Goal: Browse casually

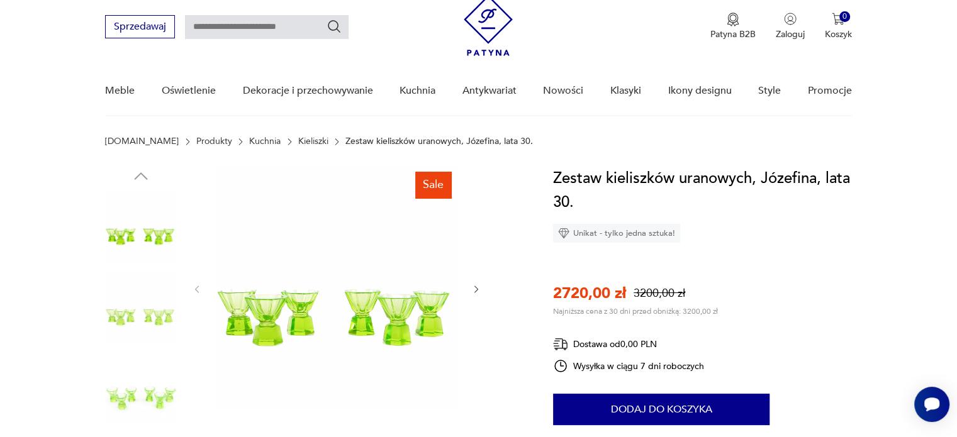
scroll to position [63, 0]
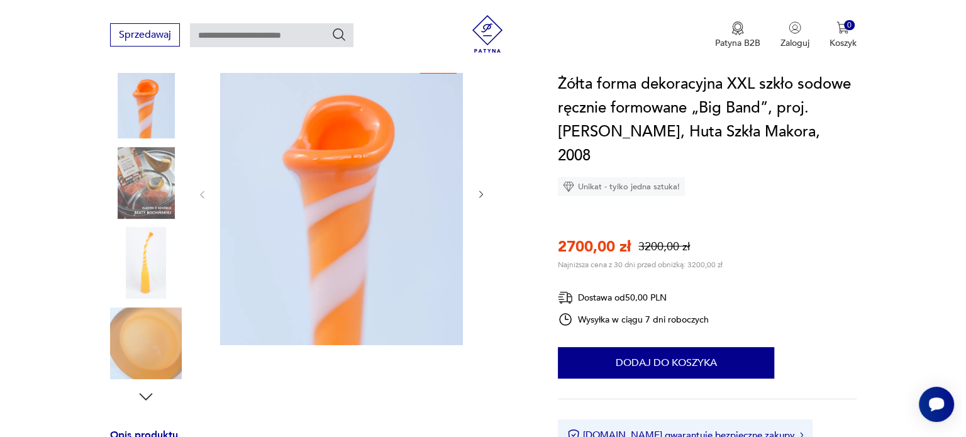
scroll to position [189, 0]
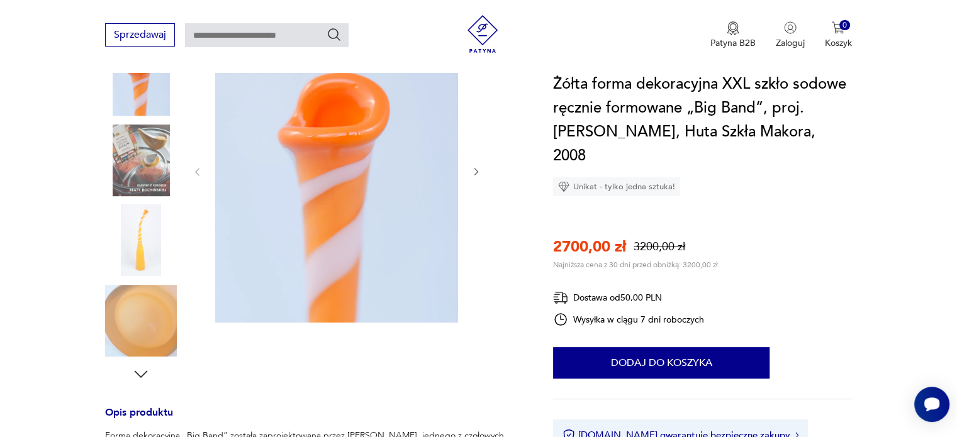
click at [260, 259] on img at bounding box center [336, 171] width 243 height 304
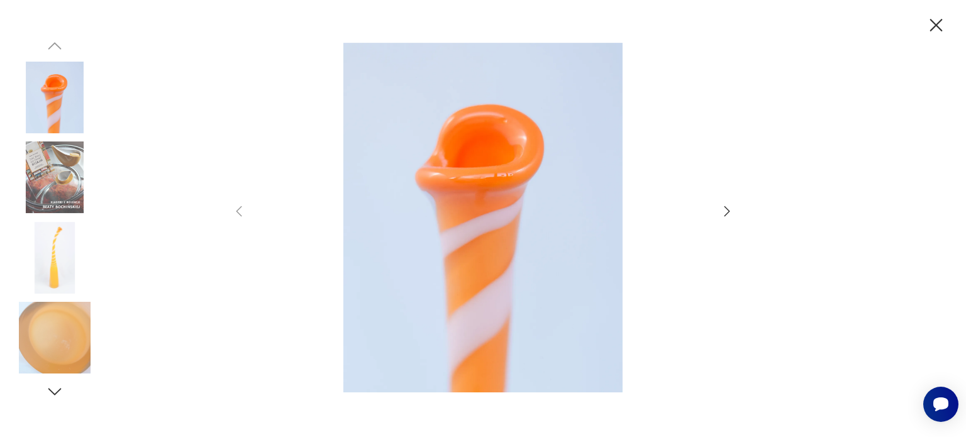
click at [59, 238] on img at bounding box center [55, 258] width 72 height 72
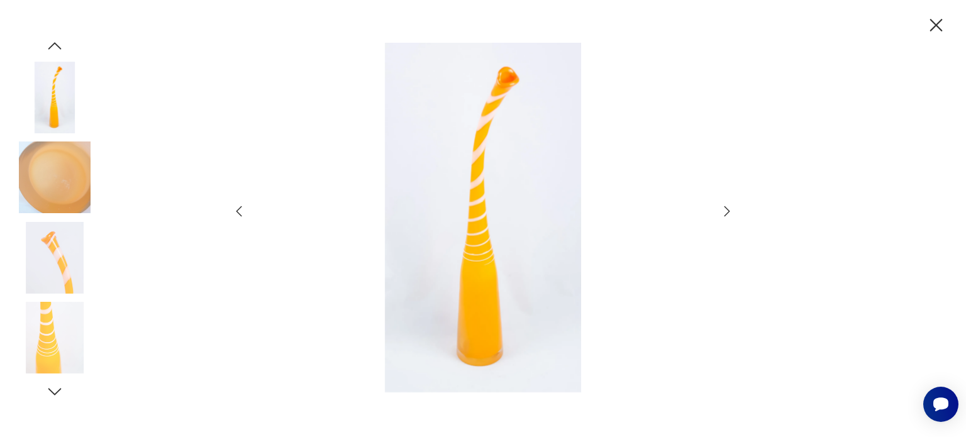
click at [68, 118] on img at bounding box center [55, 98] width 72 height 72
click at [60, 179] on img at bounding box center [55, 178] width 72 height 72
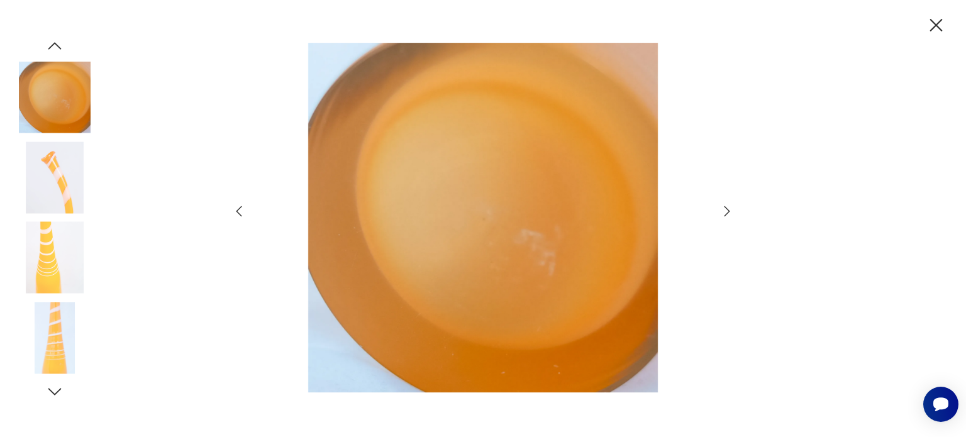
click at [56, 44] on icon "button" at bounding box center [54, 45] width 13 height 7
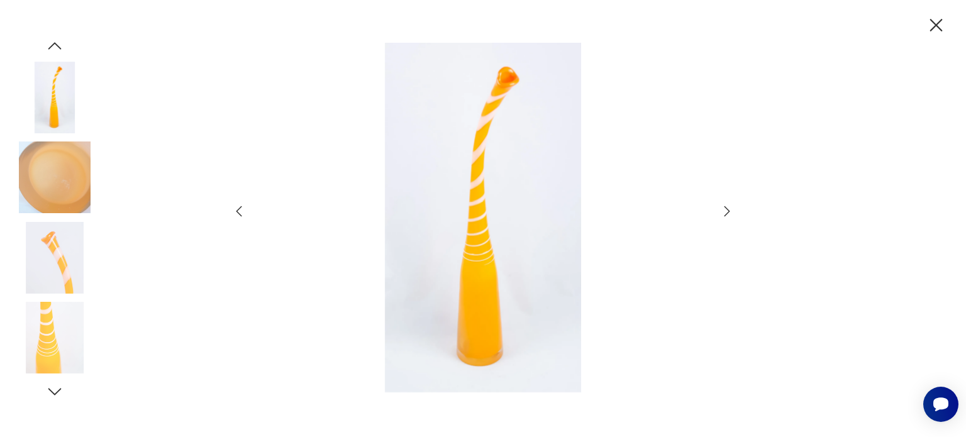
click at [56, 44] on icon "button" at bounding box center [54, 45] width 13 height 7
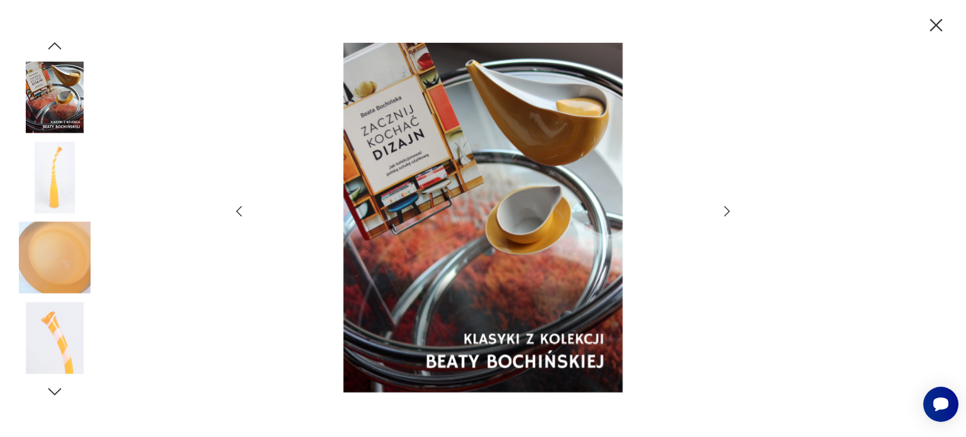
click at [56, 44] on icon "button" at bounding box center [54, 45] width 13 height 7
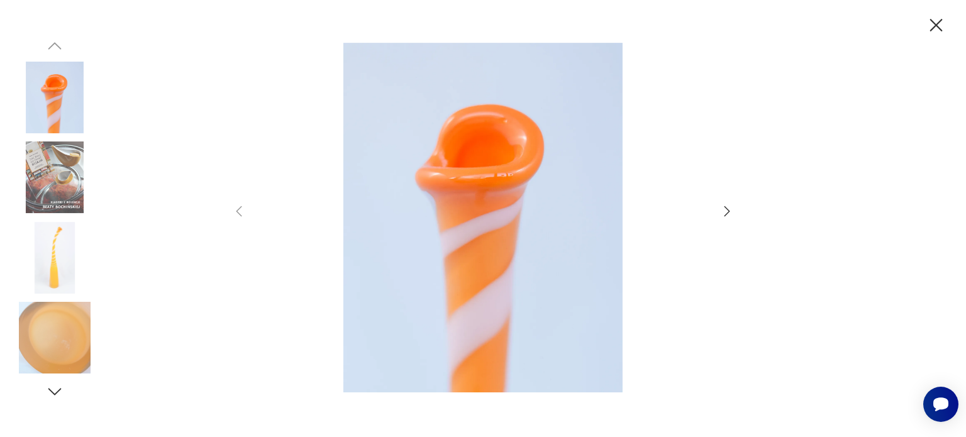
drag, startPoint x: 108, startPoint y: 261, endPoint x: 126, endPoint y: 229, distance: 36.9
click at [108, 260] on div at bounding box center [483, 218] width 966 height 437
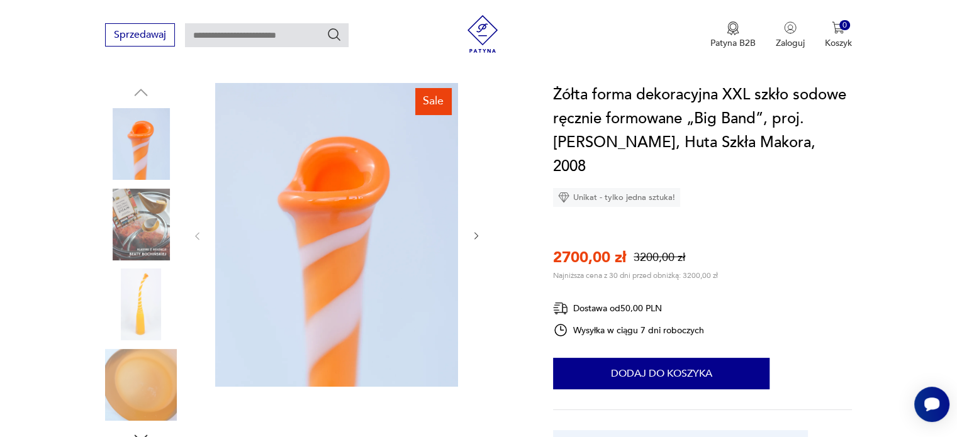
scroll to position [126, 0]
